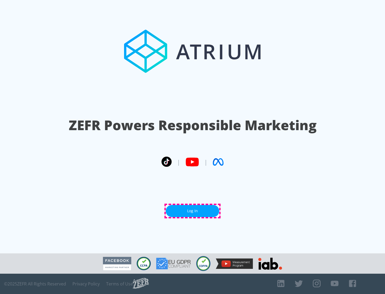
click at [193, 211] on link "Log In" at bounding box center [192, 211] width 53 height 12
